Goal: Task Accomplishment & Management: Use online tool/utility

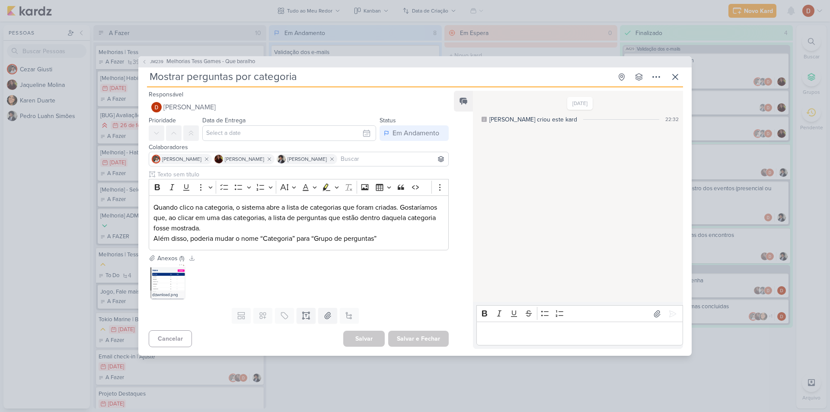
scroll to position [43, 0]
click at [675, 79] on icon at bounding box center [675, 77] width 10 height 10
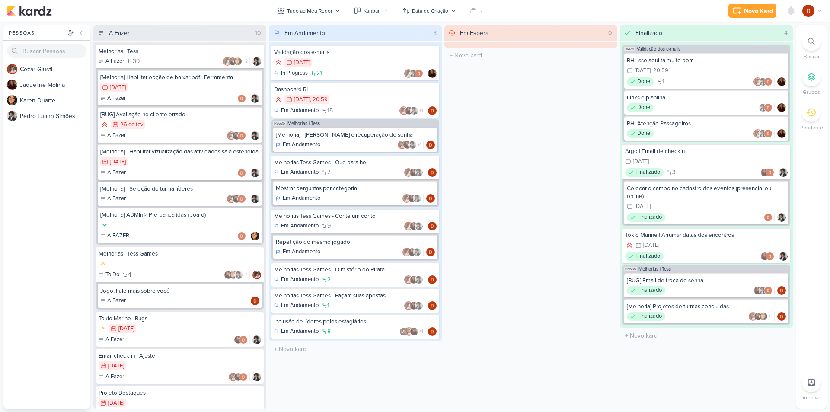
scroll to position [0, 0]
click at [319, 192] on div "Mostrar perguntas por categoria" at bounding box center [355, 189] width 159 height 8
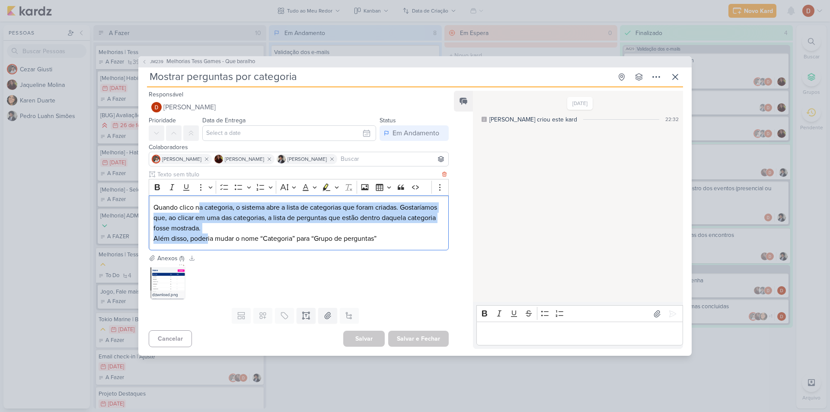
drag, startPoint x: 208, startPoint y: 234, endPoint x: 199, endPoint y: 194, distance: 41.2
click at [199, 194] on div "Rich Text Editor Bold Italic Underline More To-do List Bulleted List Bulleted L…" at bounding box center [299, 214] width 300 height 71
click at [250, 231] on p "Quando clico na categoria, o sistema abre a lista de categorias que foram criad…" at bounding box center [299, 217] width 291 height 31
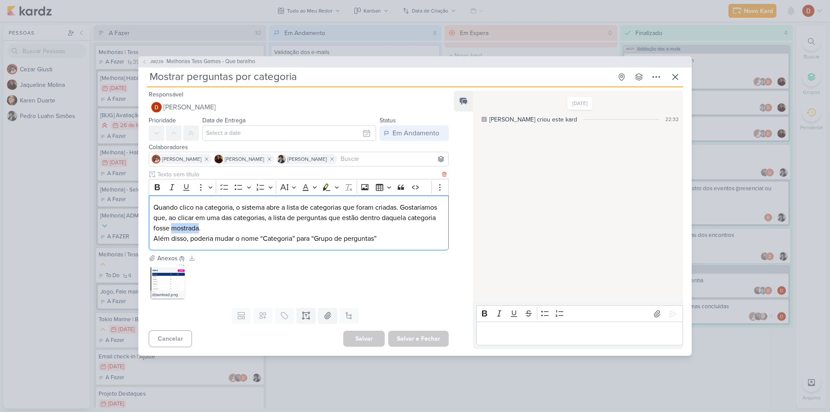
click at [250, 231] on p "Quando clico na categoria, o sistema abre a lista de categorias que foram criad…" at bounding box center [299, 217] width 291 height 31
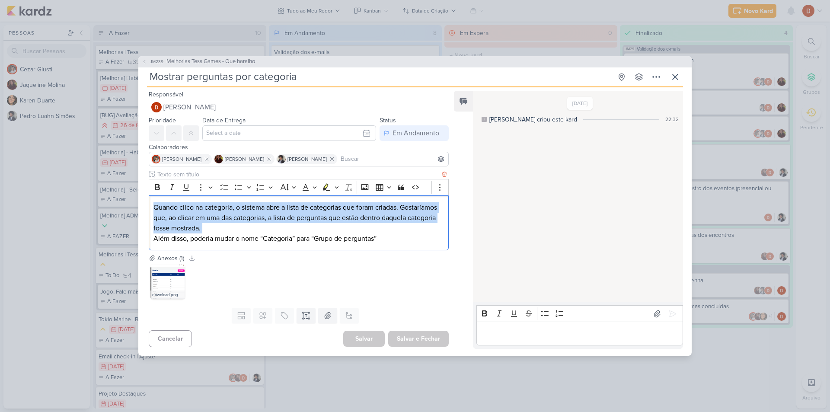
click at [250, 231] on p "Quando clico na categoria, o sistema abre a lista de categorias que foram criad…" at bounding box center [299, 217] width 291 height 31
click at [294, 230] on p "Quando clico na categoria, o sistema abre a lista de categorias que foram criad…" at bounding box center [299, 217] width 291 height 31
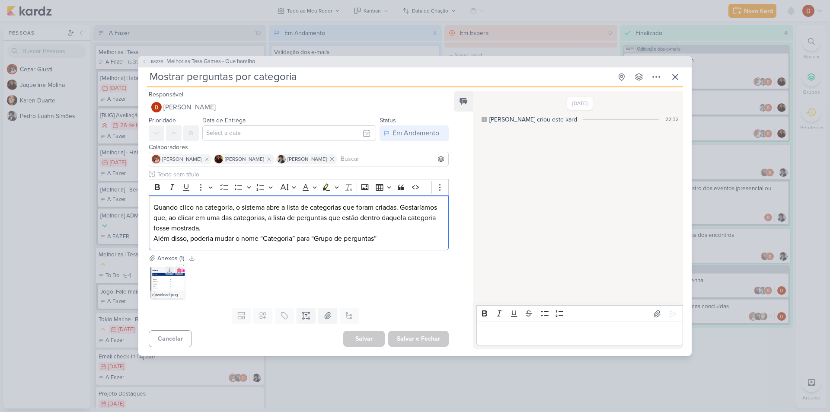
click at [166, 285] on img at bounding box center [167, 282] width 35 height 35
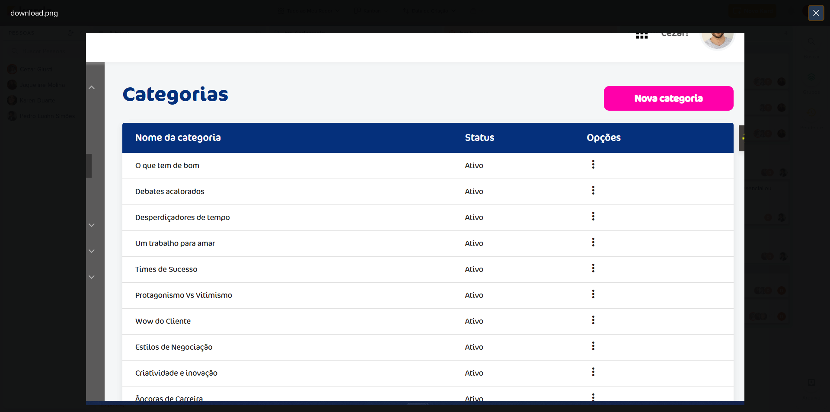
click at [819, 14] on icon at bounding box center [816, 13] width 10 height 10
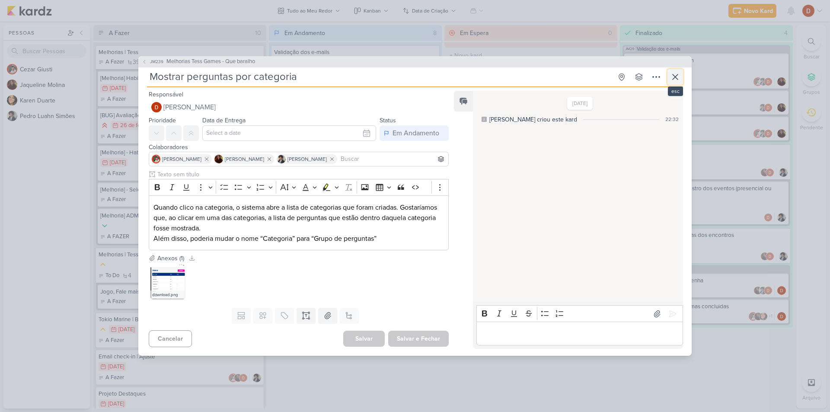
click at [669, 75] on button at bounding box center [676, 77] width 16 height 16
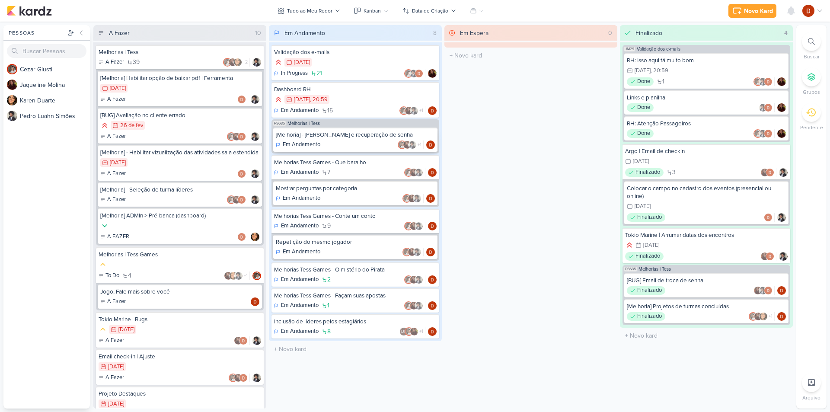
click at [360, 138] on div "[Melhoria] - [PERSON_NAME] e recuperação de senha" at bounding box center [355, 135] width 159 height 8
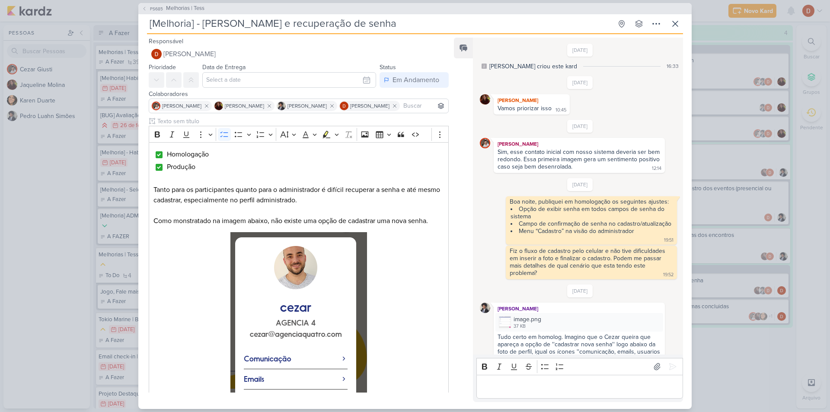
scroll to position [449, 0]
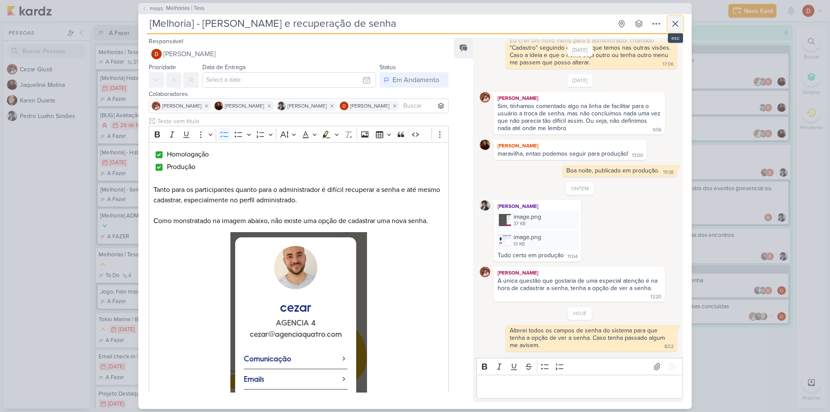
click at [674, 19] on icon at bounding box center [675, 24] width 10 height 10
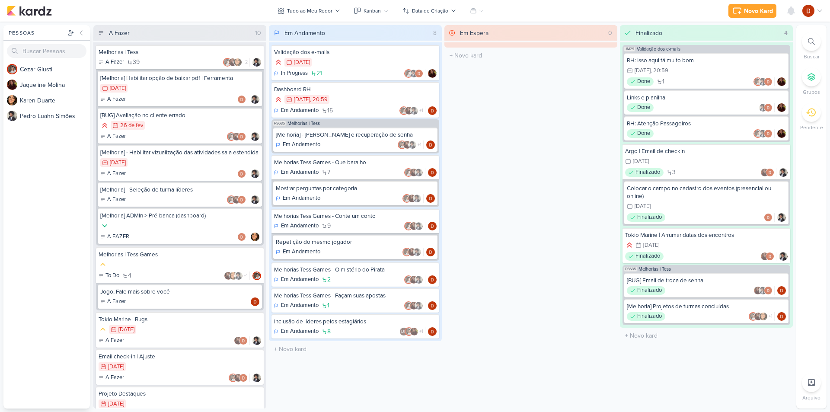
scroll to position [130, 0]
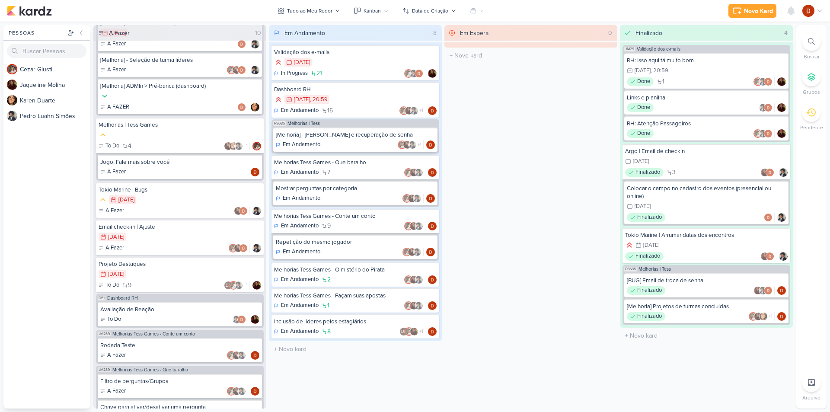
click at [361, 141] on div "Em Andamento +1" at bounding box center [355, 145] width 159 height 9
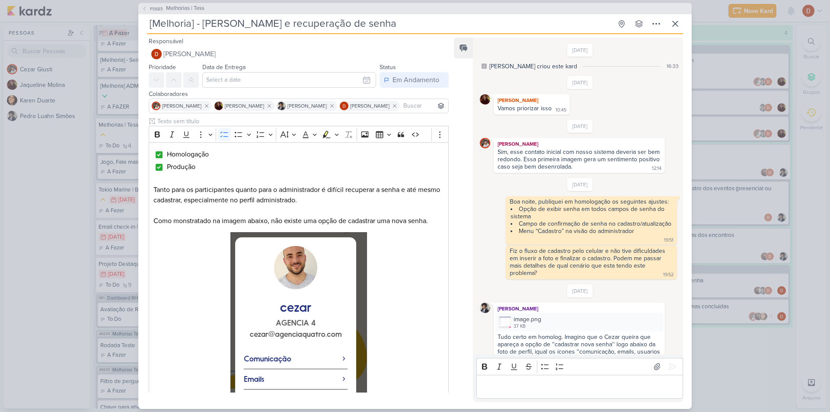
scroll to position [449, 0]
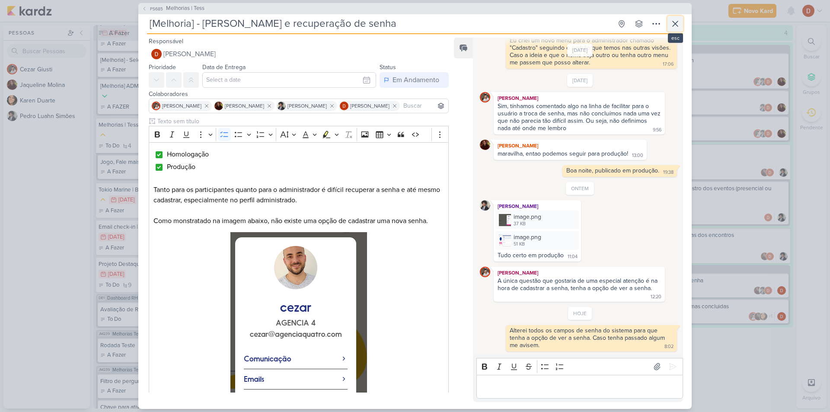
click at [672, 26] on icon at bounding box center [675, 24] width 10 height 10
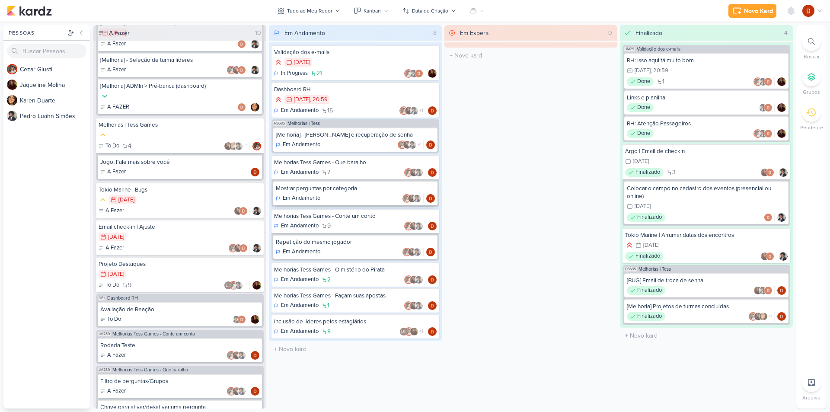
click at [355, 193] on div "Mostrar perguntas por categoria Em Andamento" at bounding box center [355, 193] width 164 height 24
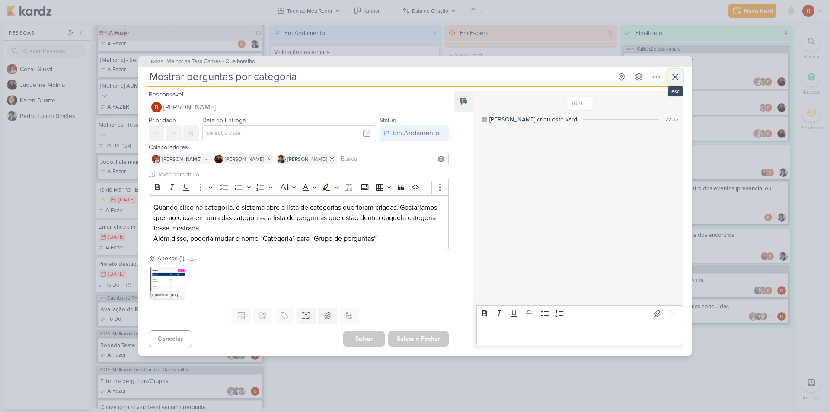
click at [671, 75] on icon at bounding box center [675, 77] width 10 height 10
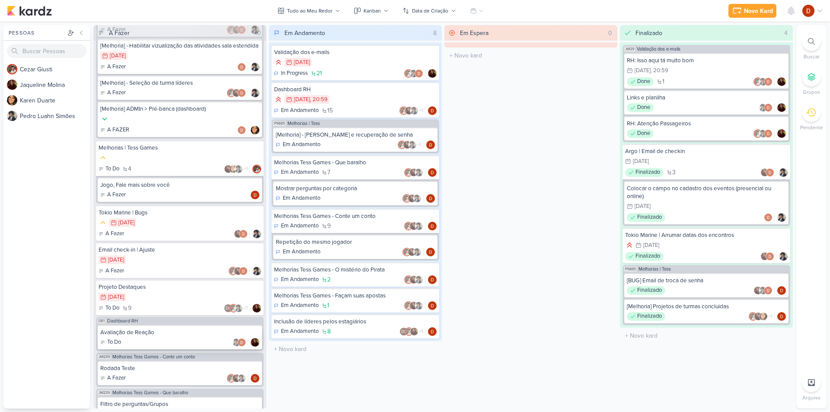
scroll to position [64, 0]
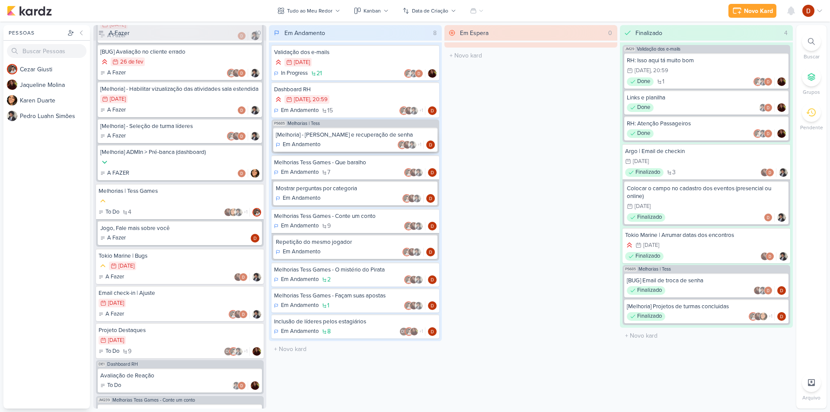
click at [346, 140] on div "[Melhoria] - [PERSON_NAME] e recuperação de senha Em Andamento +1" at bounding box center [355, 140] width 164 height 24
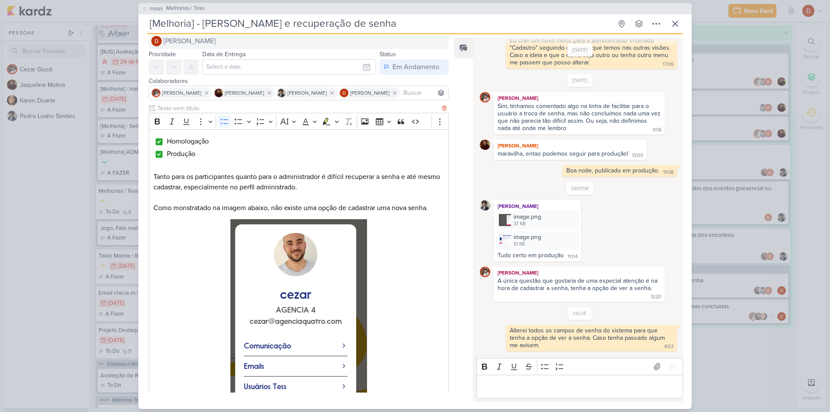
scroll to position [0, 0]
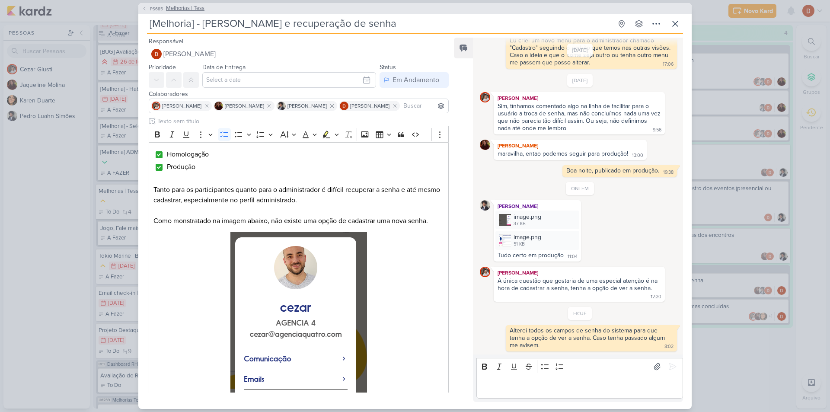
click at [153, 8] on span "PS685" at bounding box center [157, 9] width 16 height 6
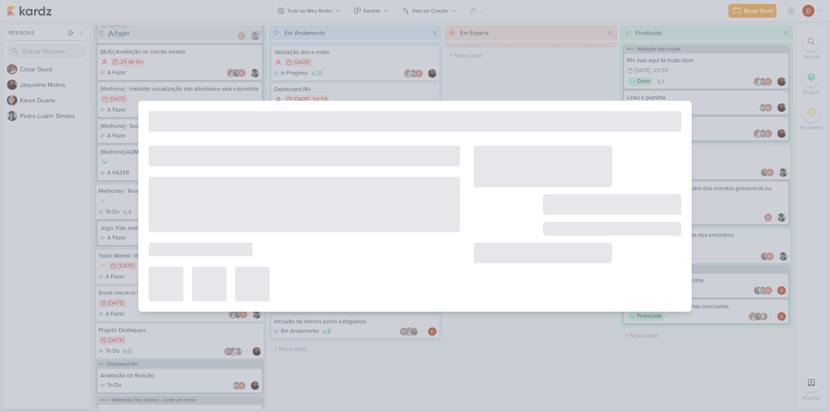
type input "Melhorias | Tess"
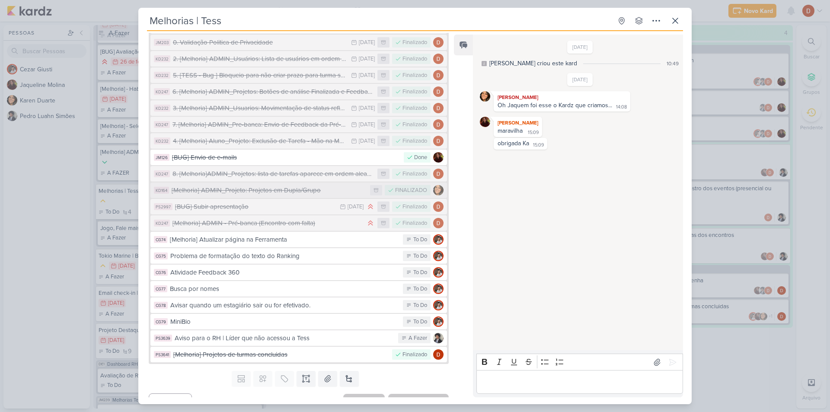
scroll to position [493, 0]
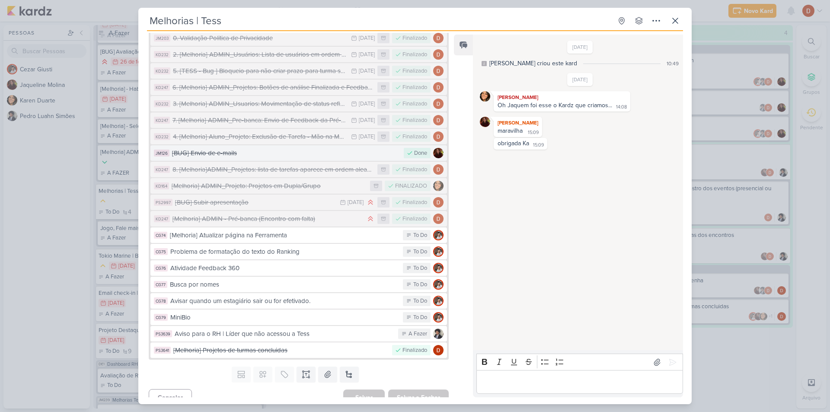
click at [241, 148] on button "JM126 [BUG] Envio de e-mails Done" at bounding box center [298, 153] width 297 height 16
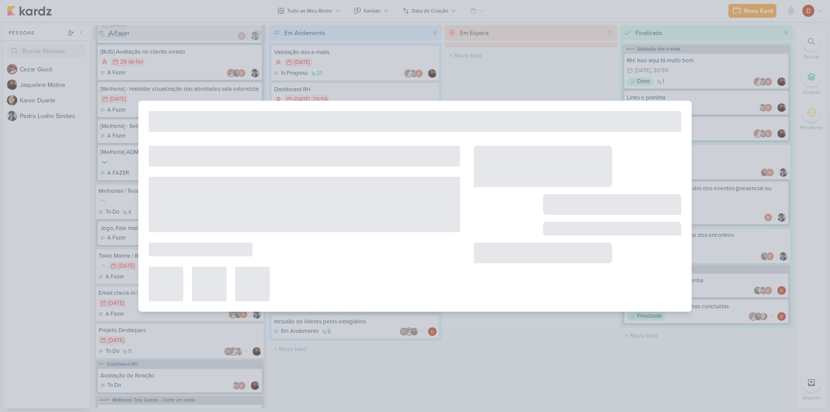
type input "[BUG] Envio de e-mails"
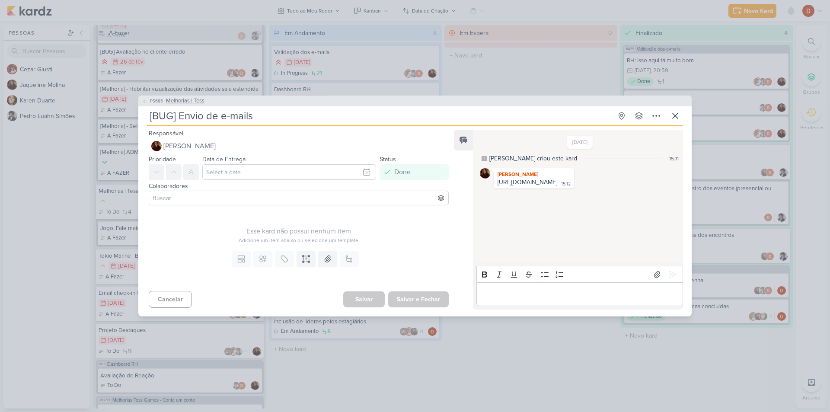
click at [144, 99] on icon at bounding box center [144, 101] width 5 height 5
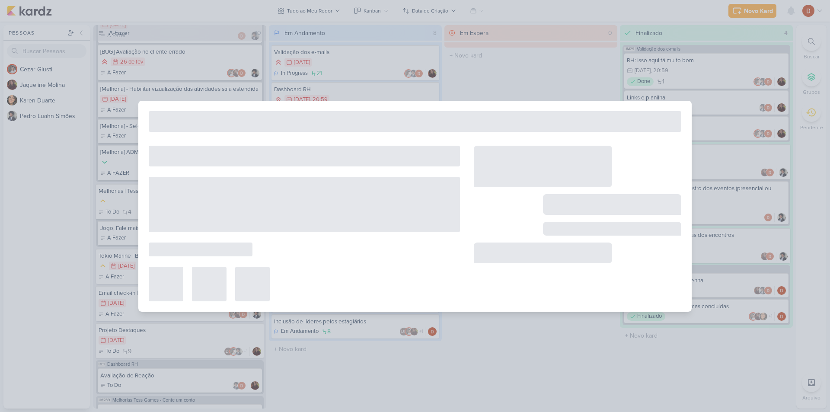
type input "Melhorias | Tess"
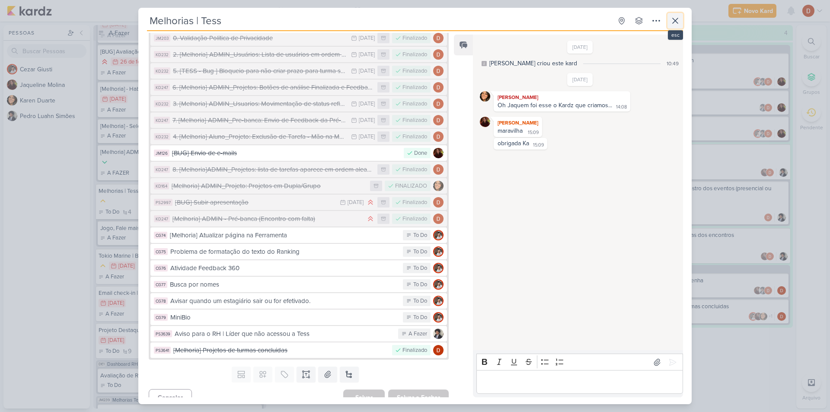
click at [673, 21] on icon at bounding box center [675, 21] width 10 height 10
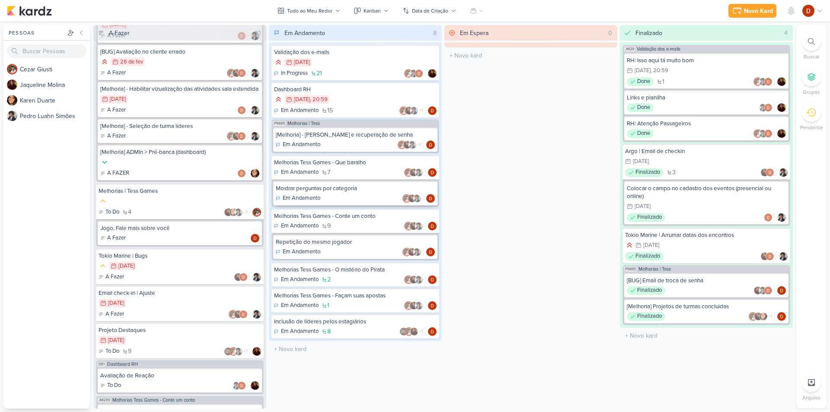
click at [327, 190] on div "Mostrar perguntas por categoria" at bounding box center [355, 189] width 159 height 8
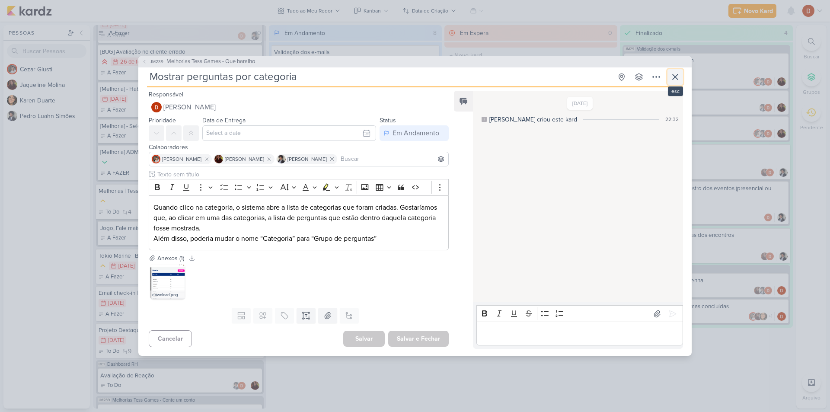
click at [681, 80] on button at bounding box center [676, 77] width 16 height 16
